Goal: Task Accomplishment & Management: Use online tool/utility

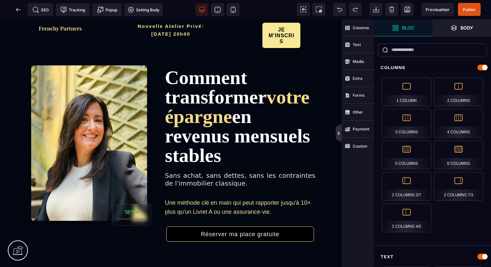
click at [340, 130] on icon at bounding box center [339, 133] width 6 height 18
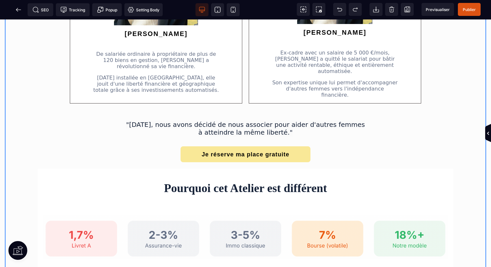
scroll to position [599, 0]
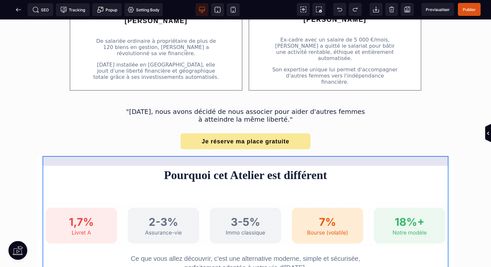
click at [349, 180] on div "Pourquoi cet Atelier est différent Ce que vous allez découvrir, c'est une alter…" at bounding box center [246, 224] width 406 height 130
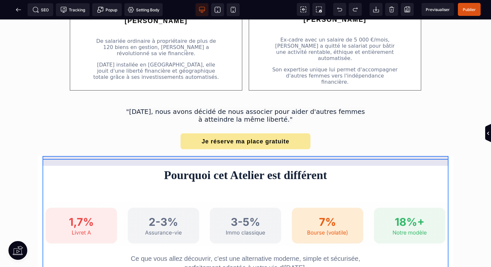
scroll to position [614, 0]
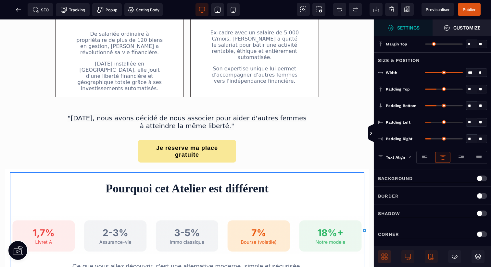
click at [381, 254] on icon at bounding box center [382, 255] width 3 height 3
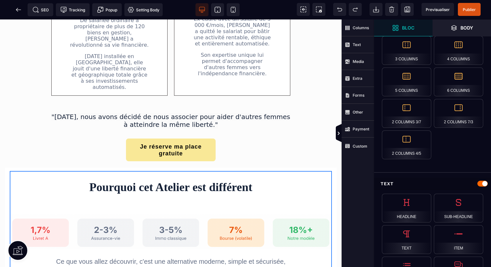
scroll to position [6, 0]
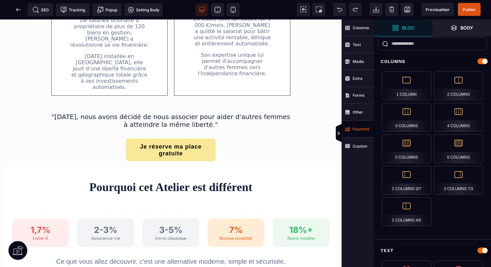
click at [342, 132] on span "Payment" at bounding box center [357, 129] width 32 height 17
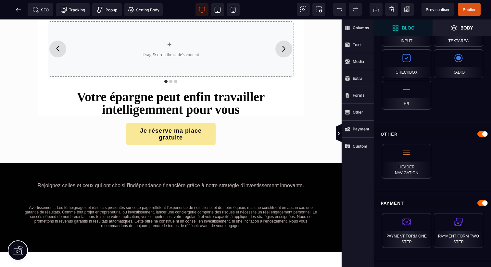
scroll to position [605, 0]
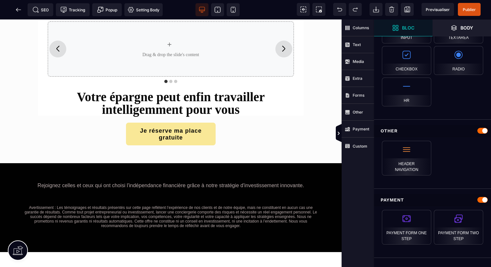
click at [481, 131] on div at bounding box center [482, 131] width 10 height 6
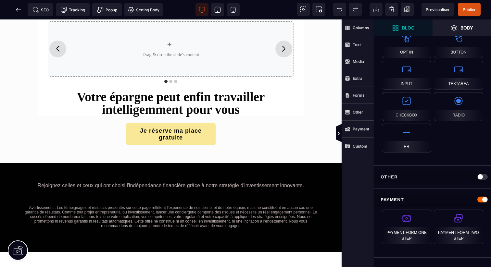
click at [480, 175] on div at bounding box center [482, 177] width 10 height 6
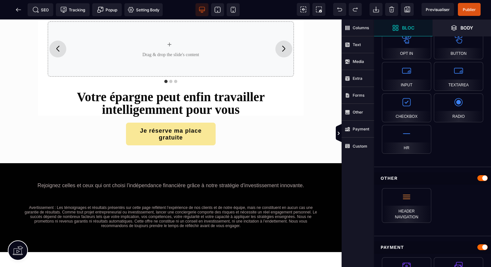
scroll to position [557, 0]
